Goal: Transaction & Acquisition: Purchase product/service

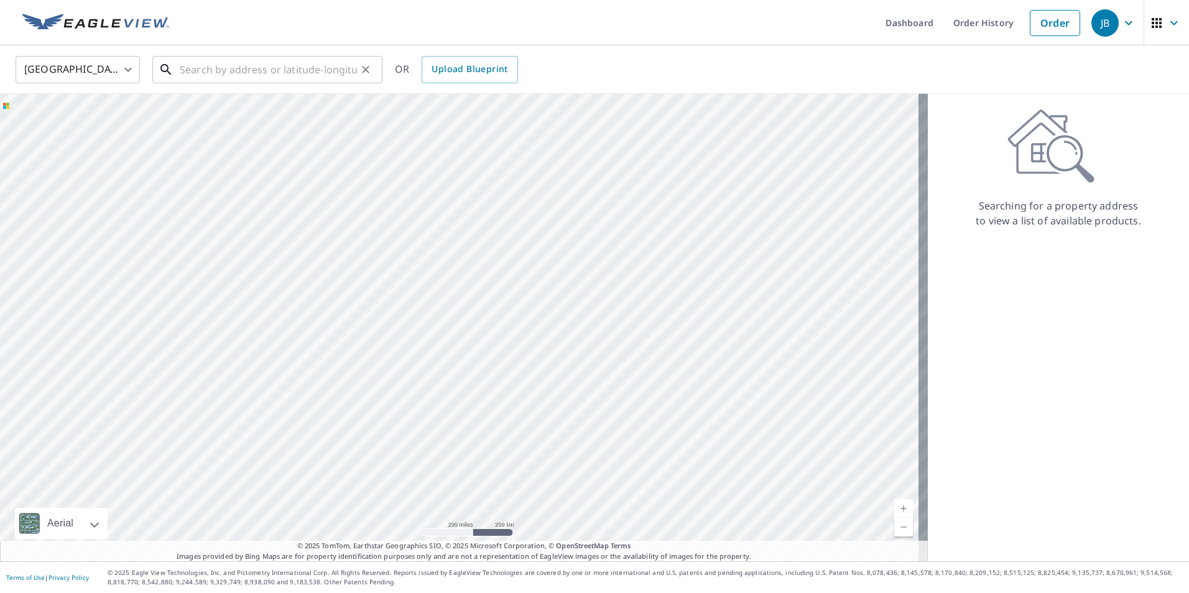
click at [209, 70] on input "text" at bounding box center [268, 69] width 177 height 35
paste input "[STREET_ADDRESS]"
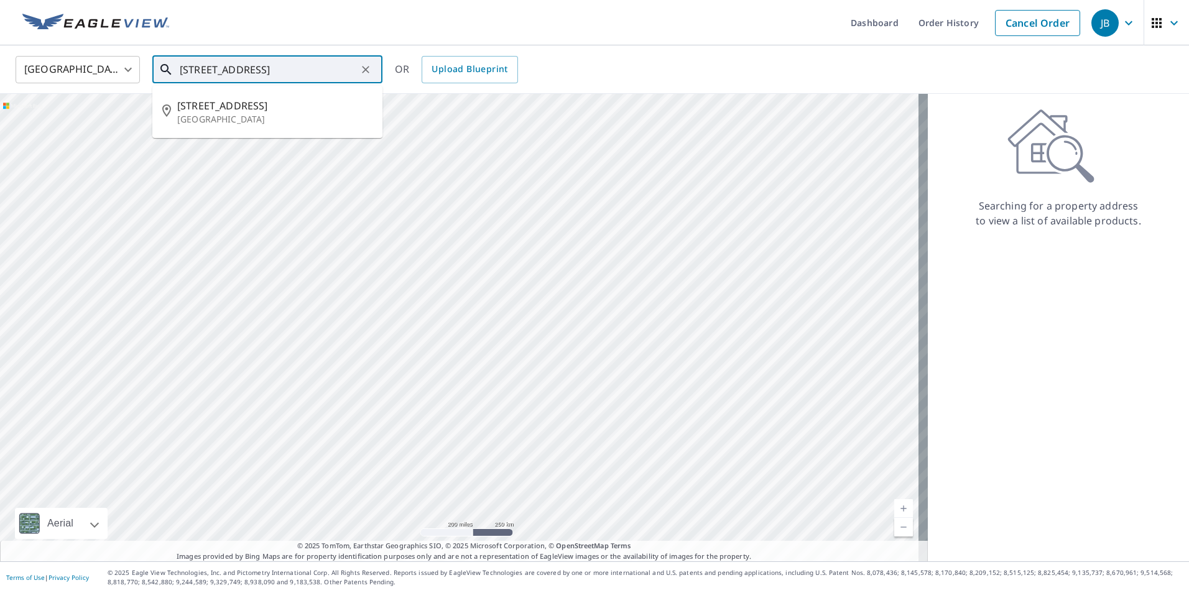
scroll to position [0, 55]
click at [236, 115] on p "[GEOGRAPHIC_DATA]" at bounding box center [274, 119] width 195 height 12
type input "[STREET_ADDRESS]"
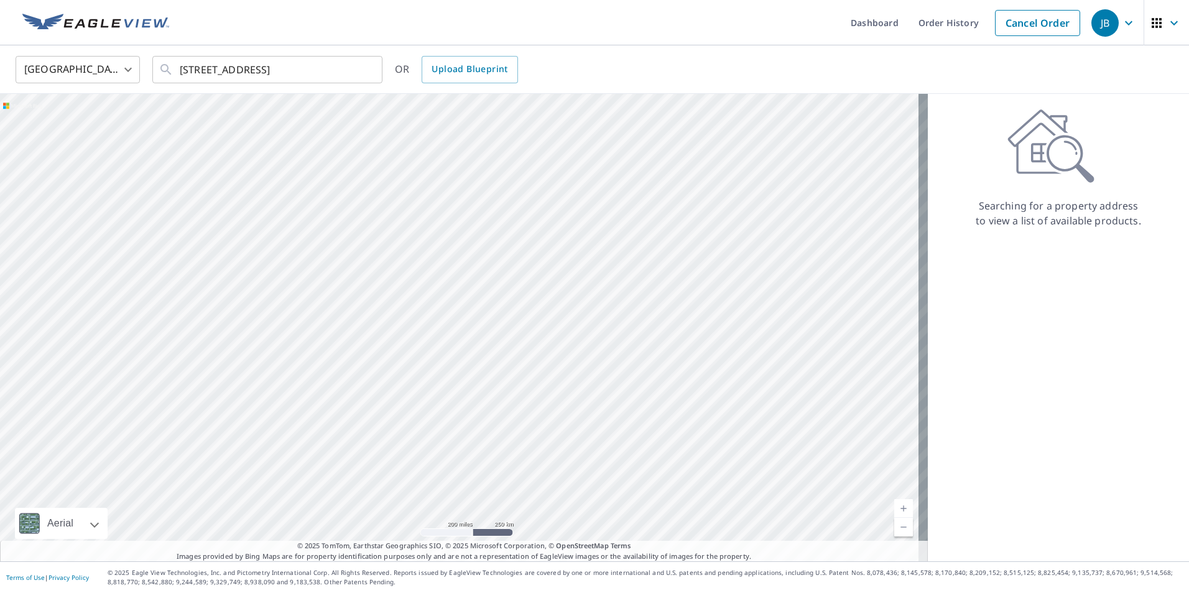
scroll to position [0, 0]
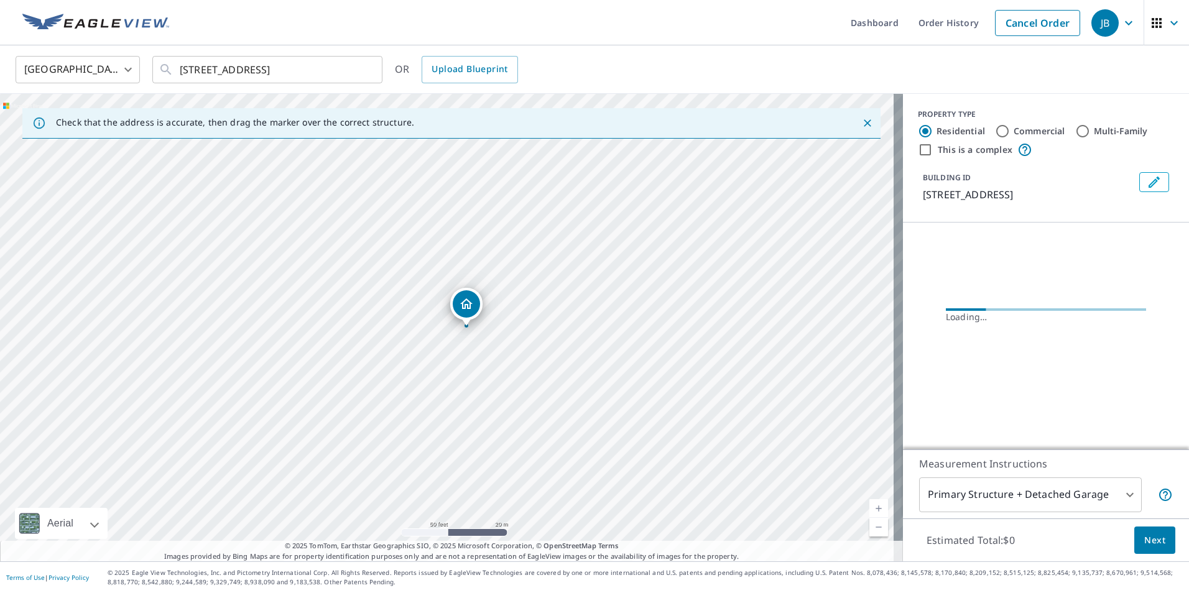
drag, startPoint x: 361, startPoint y: 346, endPoint x: 483, endPoint y: 356, distance: 121.7
click at [483, 356] on div "[STREET_ADDRESS]" at bounding box center [451, 328] width 903 height 468
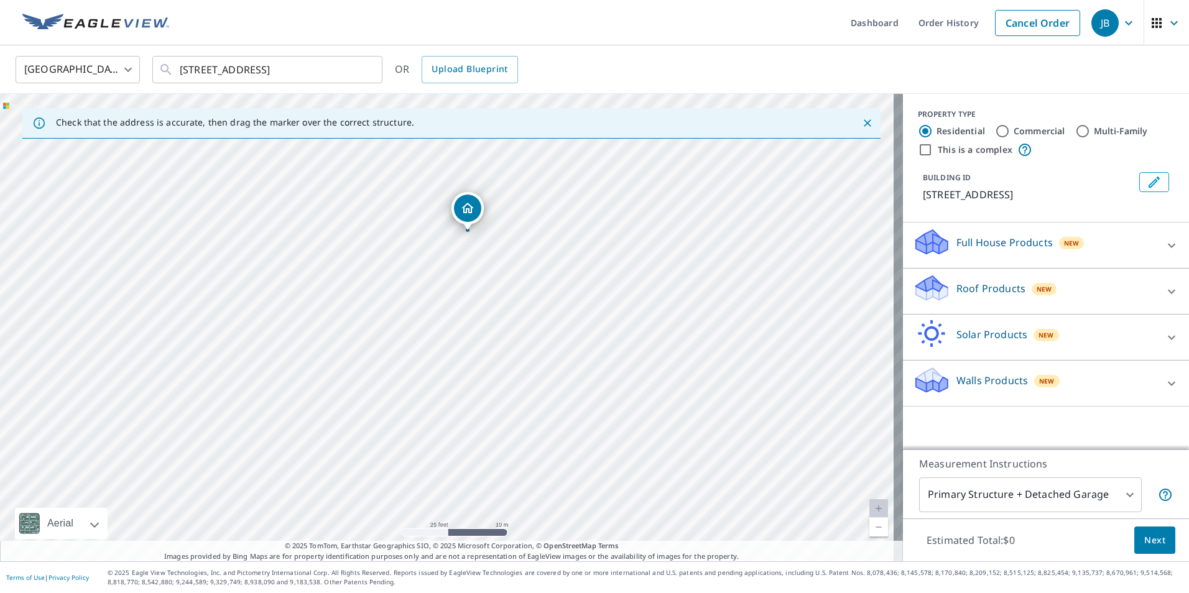
drag, startPoint x: 552, startPoint y: 300, endPoint x: 572, endPoint y: 205, distance: 97.3
click at [572, 205] on div "[STREET_ADDRESS]" at bounding box center [451, 328] width 903 height 468
drag, startPoint x: 466, startPoint y: 216, endPoint x: 462, endPoint y: 247, distance: 31.4
click at [1121, 285] on div "Roof Products New" at bounding box center [1035, 291] width 244 height 35
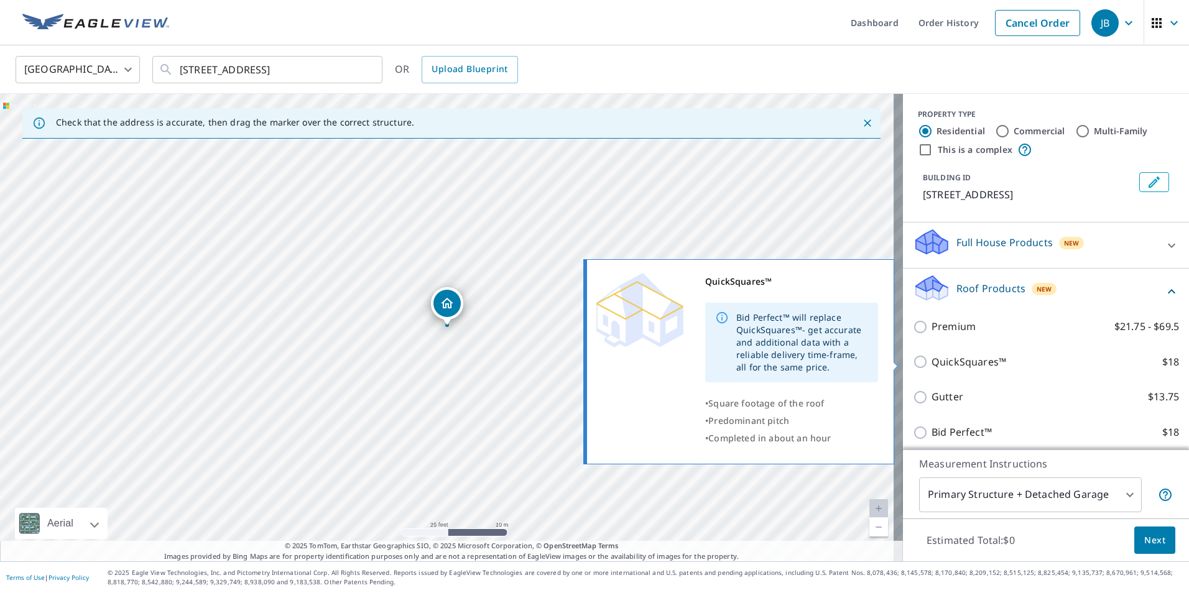
click at [914, 358] on input "QuickSquares™ $18" at bounding box center [922, 361] width 19 height 15
checkbox input "true"
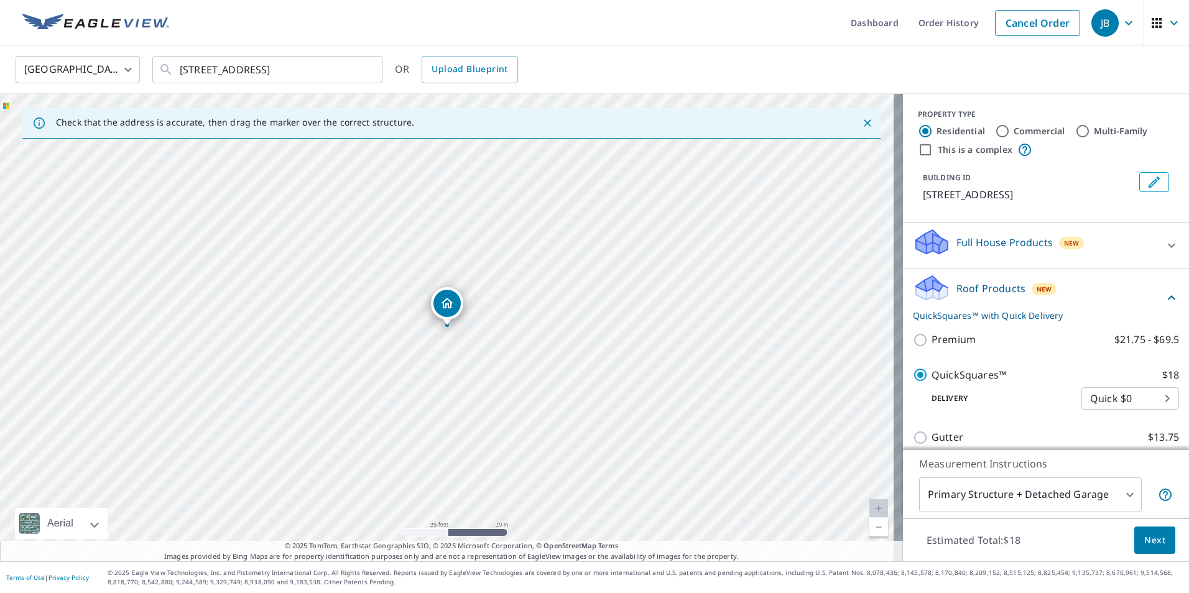
click at [1146, 545] on span "Next" at bounding box center [1154, 541] width 21 height 16
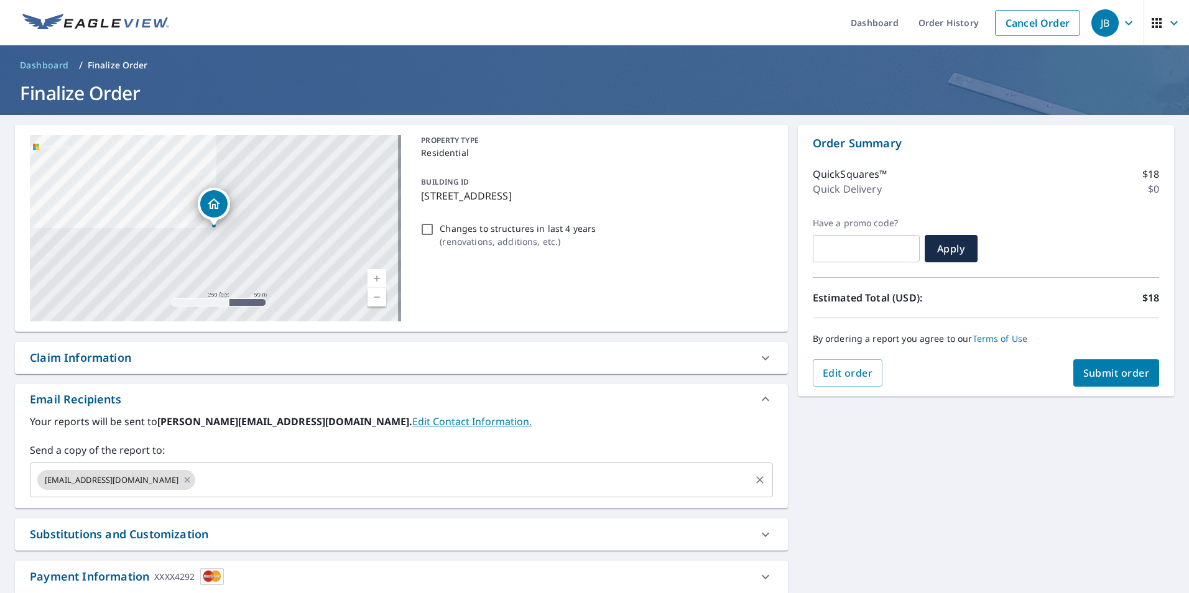
click at [308, 479] on input "text" at bounding box center [472, 480] width 551 height 24
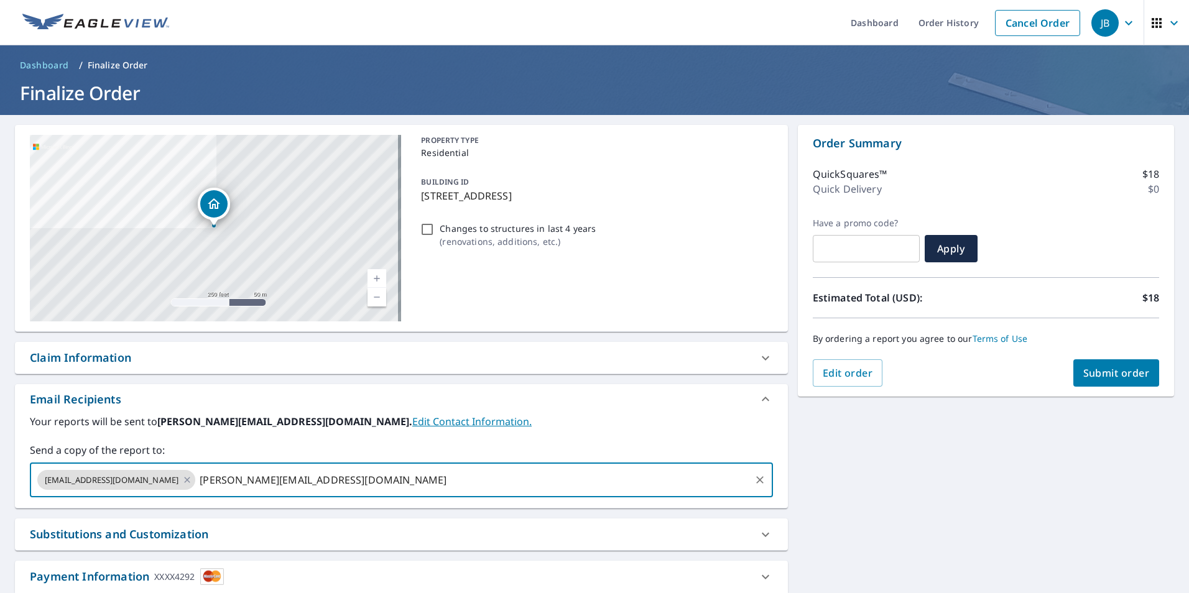
type input "[PERSON_NAME][EMAIL_ADDRESS][DOMAIN_NAME]"
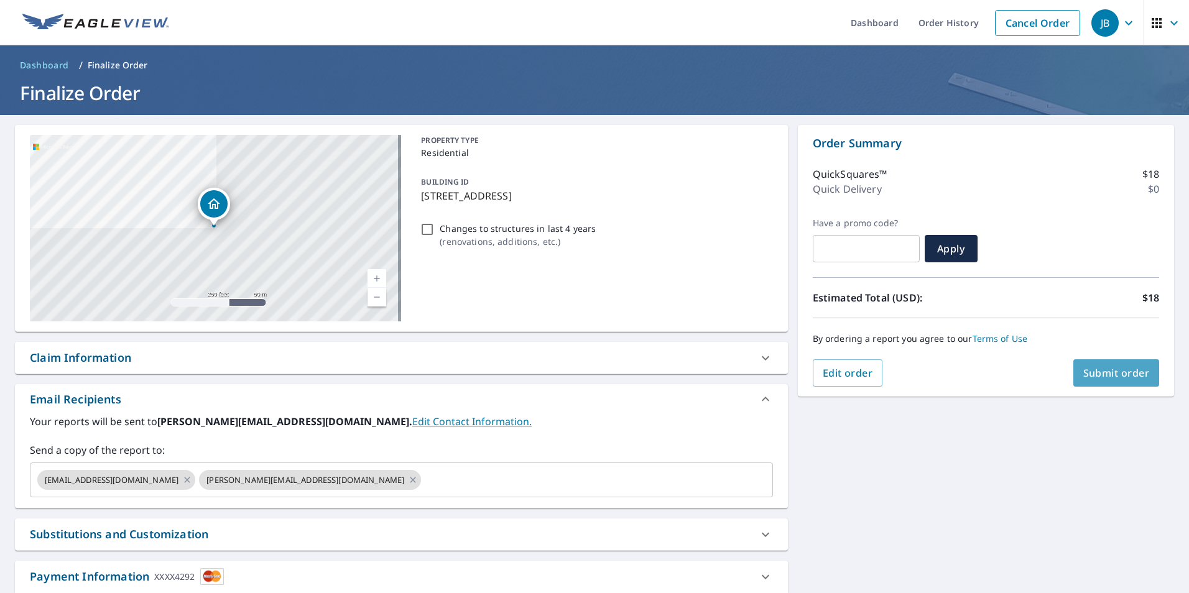
click at [1117, 361] on button "Submit order" at bounding box center [1116, 372] width 86 height 27
